Goal: Transaction & Acquisition: Purchase product/service

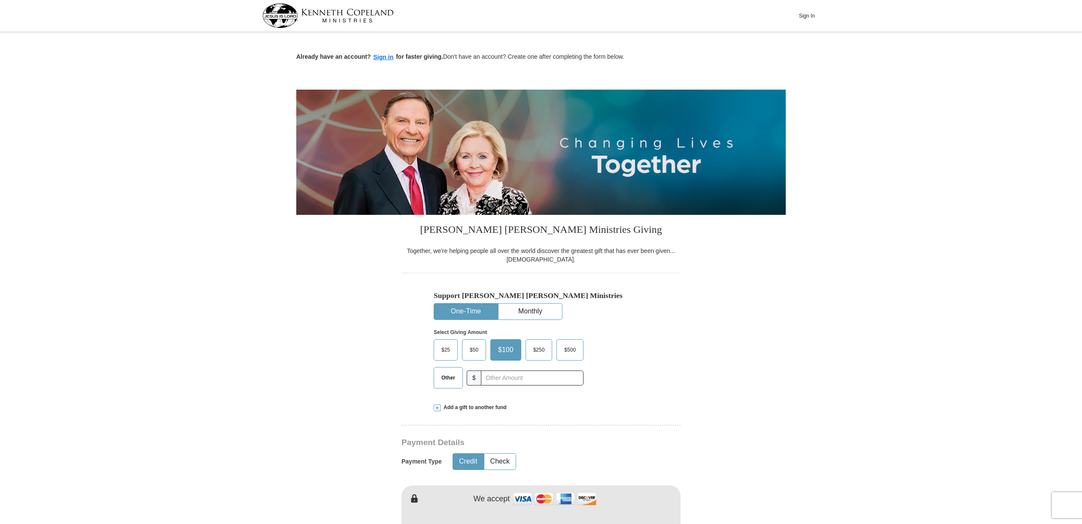
click at [462, 308] on button "One-Time" at bounding box center [466, 312] width 64 height 16
click at [500, 382] on input "text" at bounding box center [531, 378] width 95 height 15
type input "800.00"
click at [464, 458] on button "Credit" at bounding box center [468, 462] width 30 height 16
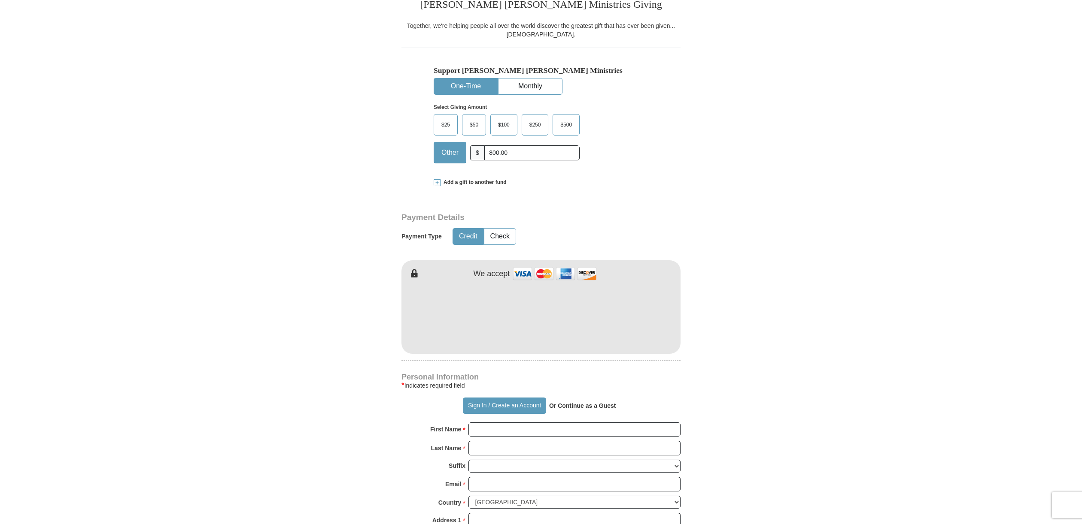
scroll to position [257, 0]
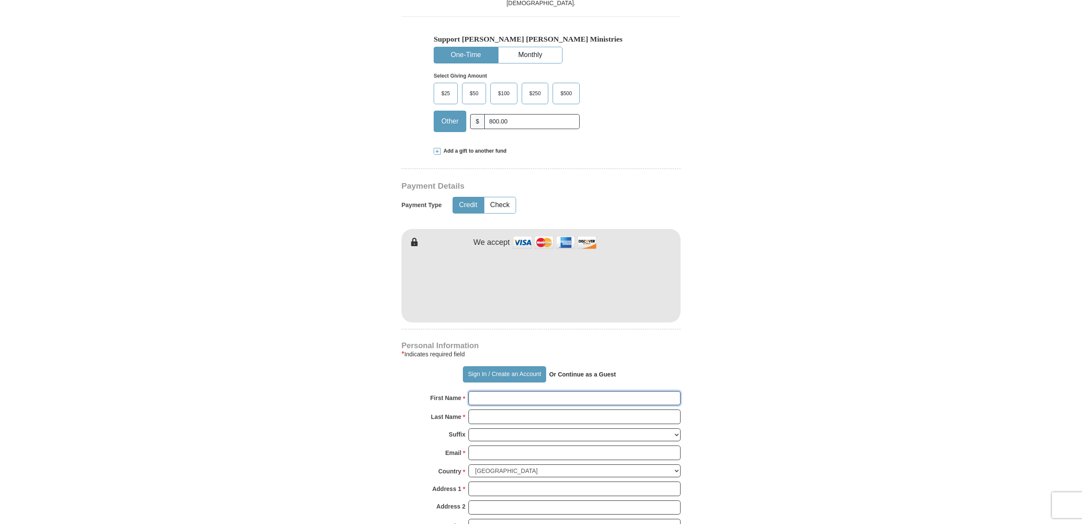
click at [494, 402] on input "First Name *" at bounding box center [574, 398] width 212 height 15
type input "[PERSON_NAME]"
type input "[EMAIL_ADDRESS][DOMAIN_NAME]"
type input "[STREET_ADDRESS][DEMOGRAPHIC_DATA]"
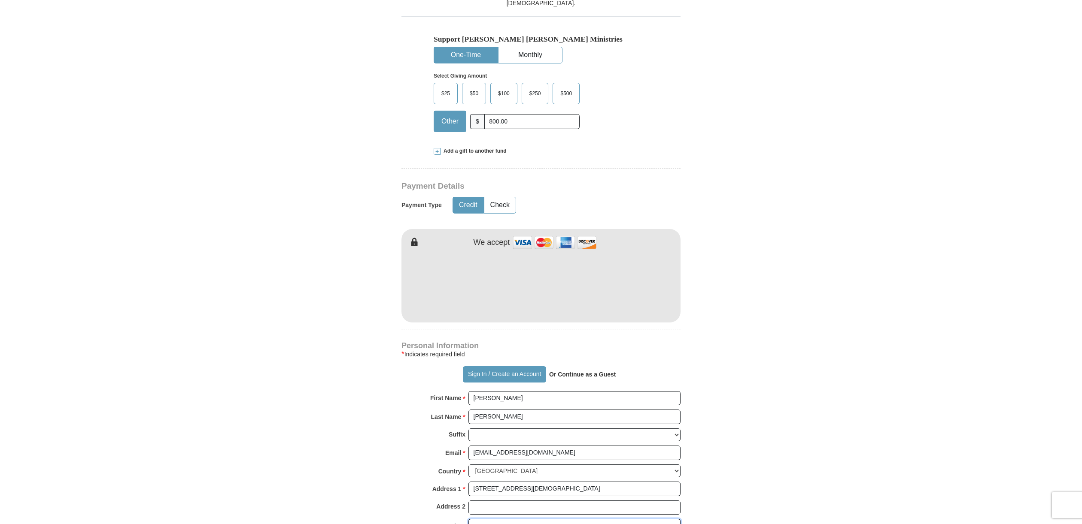
type input "Richland"
select select "PA"
type input "17087"
type input "7175072375"
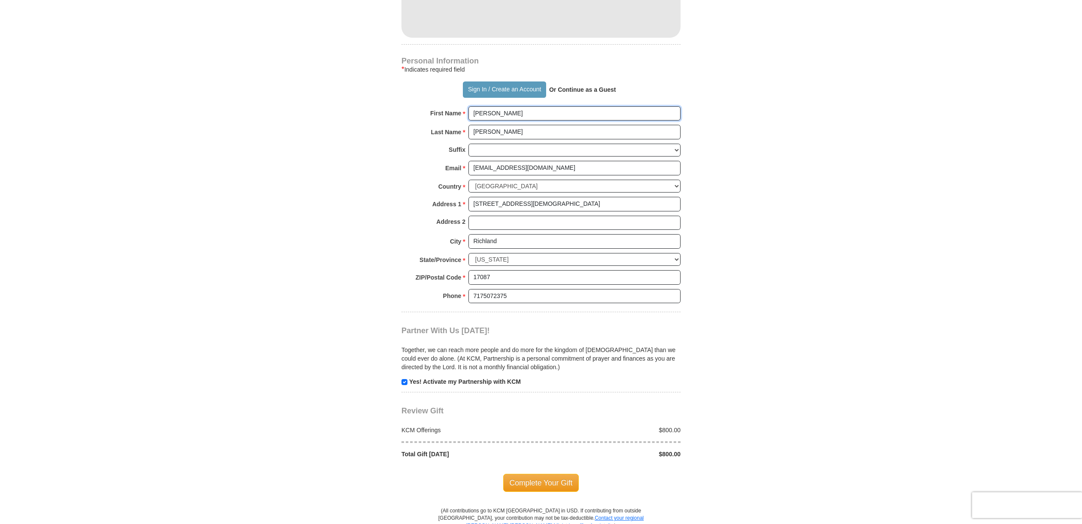
scroll to position [549, 0]
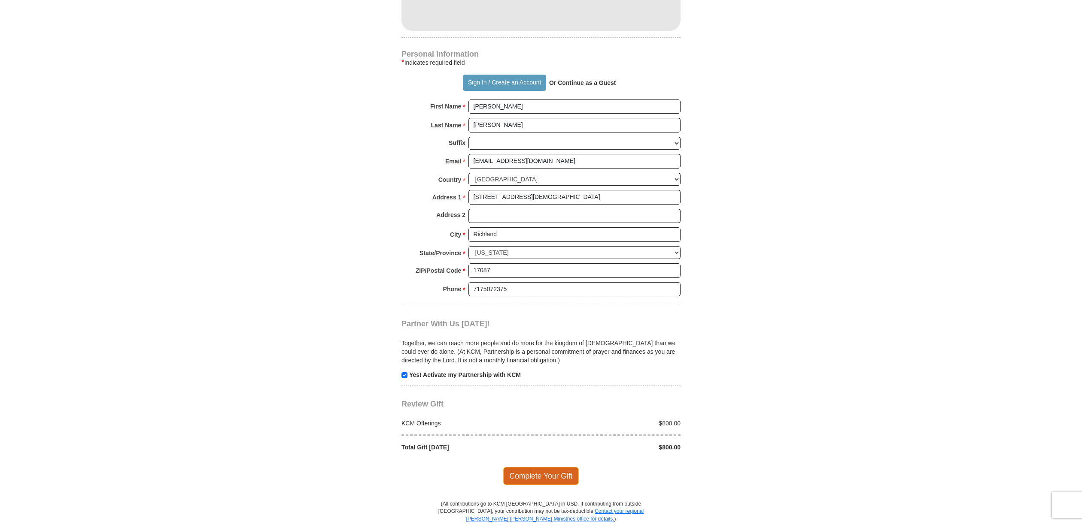
click at [553, 476] on span "Complete Your Gift" at bounding box center [541, 476] width 76 height 18
